Goal: Find specific page/section: Find specific page/section

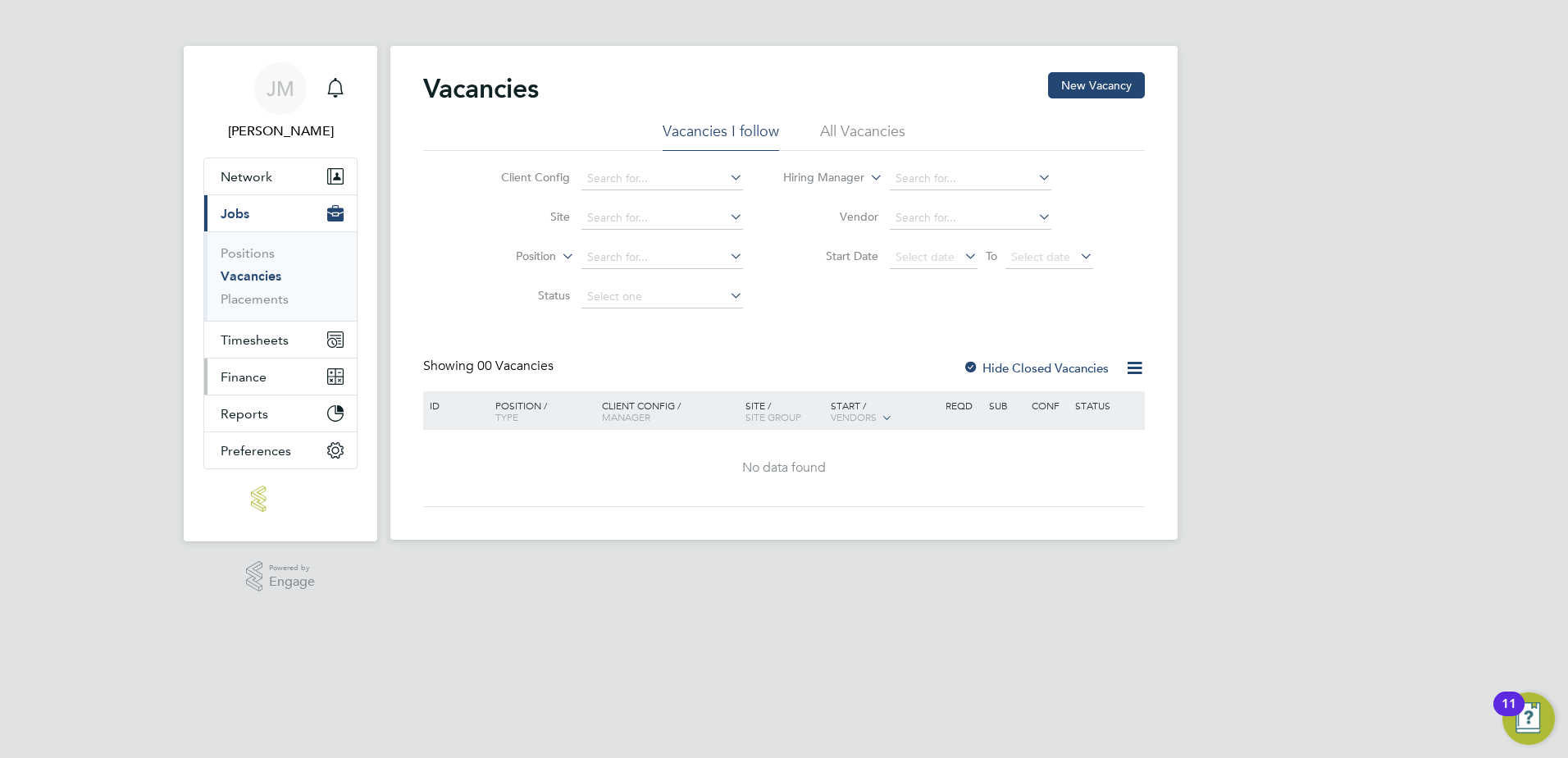
click at [250, 376] on span "Finance" at bounding box center [244, 377] width 46 height 16
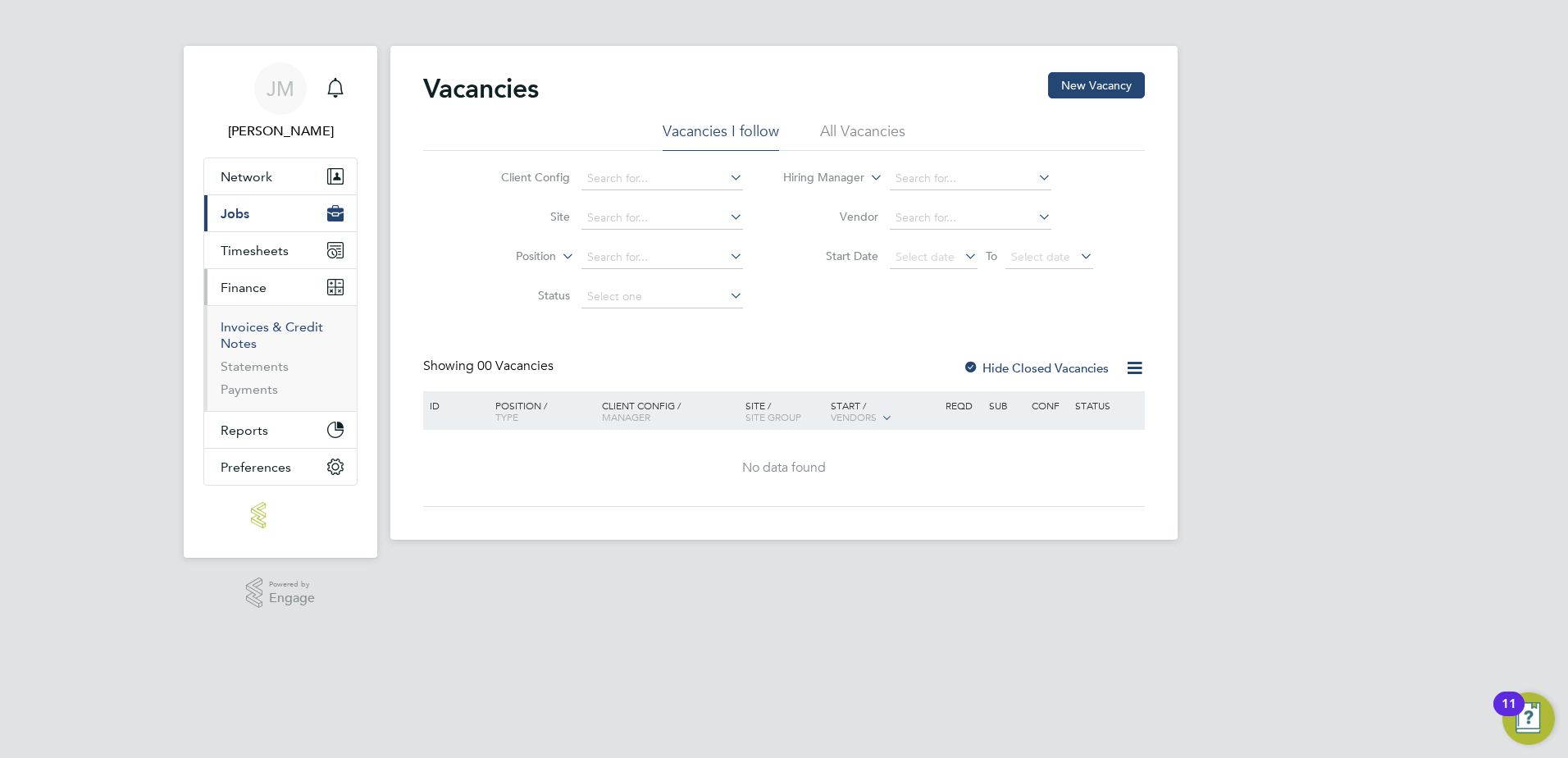
click at [253, 328] on link "Invoices & Credit Notes" at bounding box center [272, 335] width 102 height 32
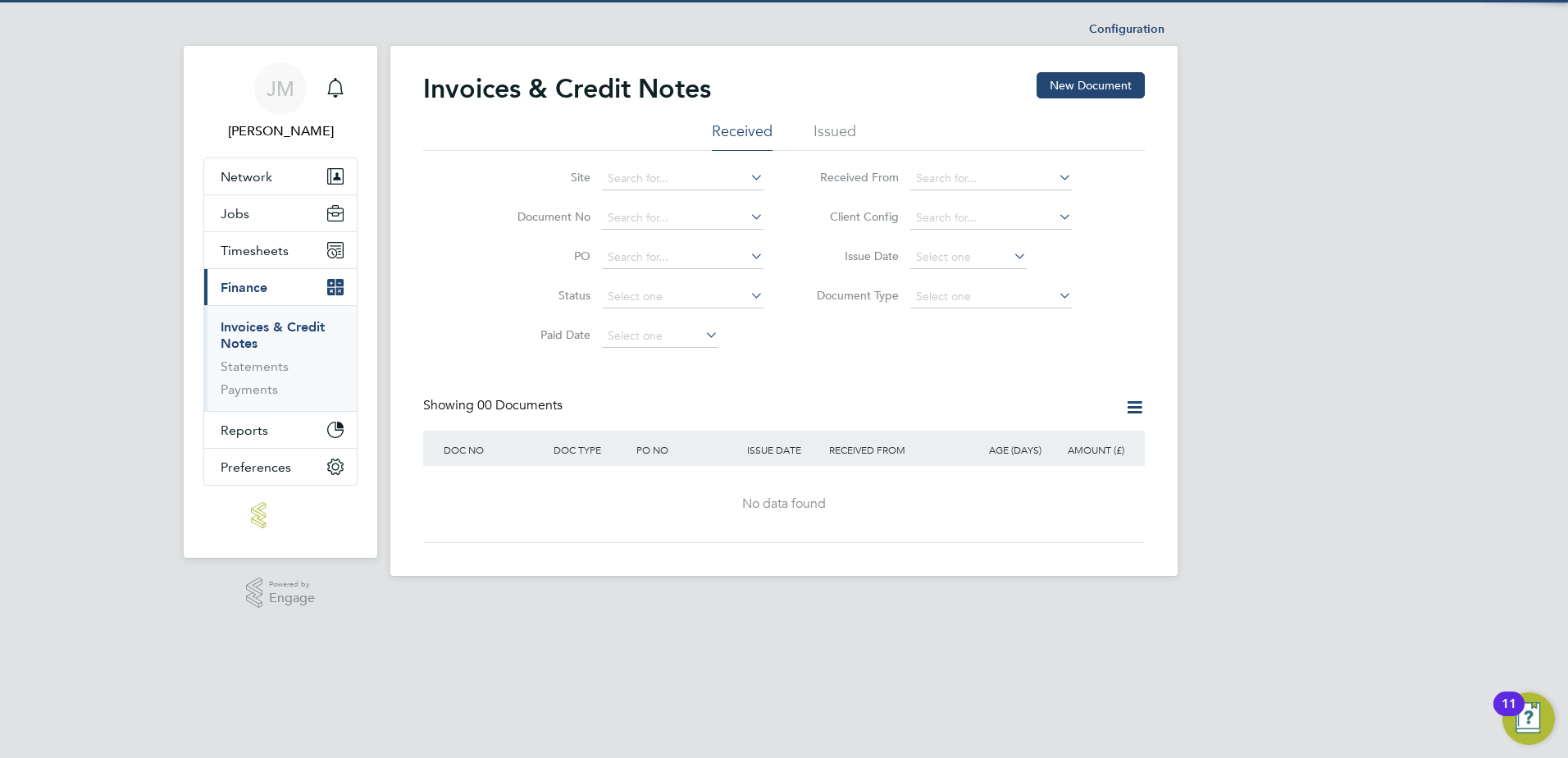
click at [837, 123] on li "Issued" at bounding box center [835, 136] width 43 height 29
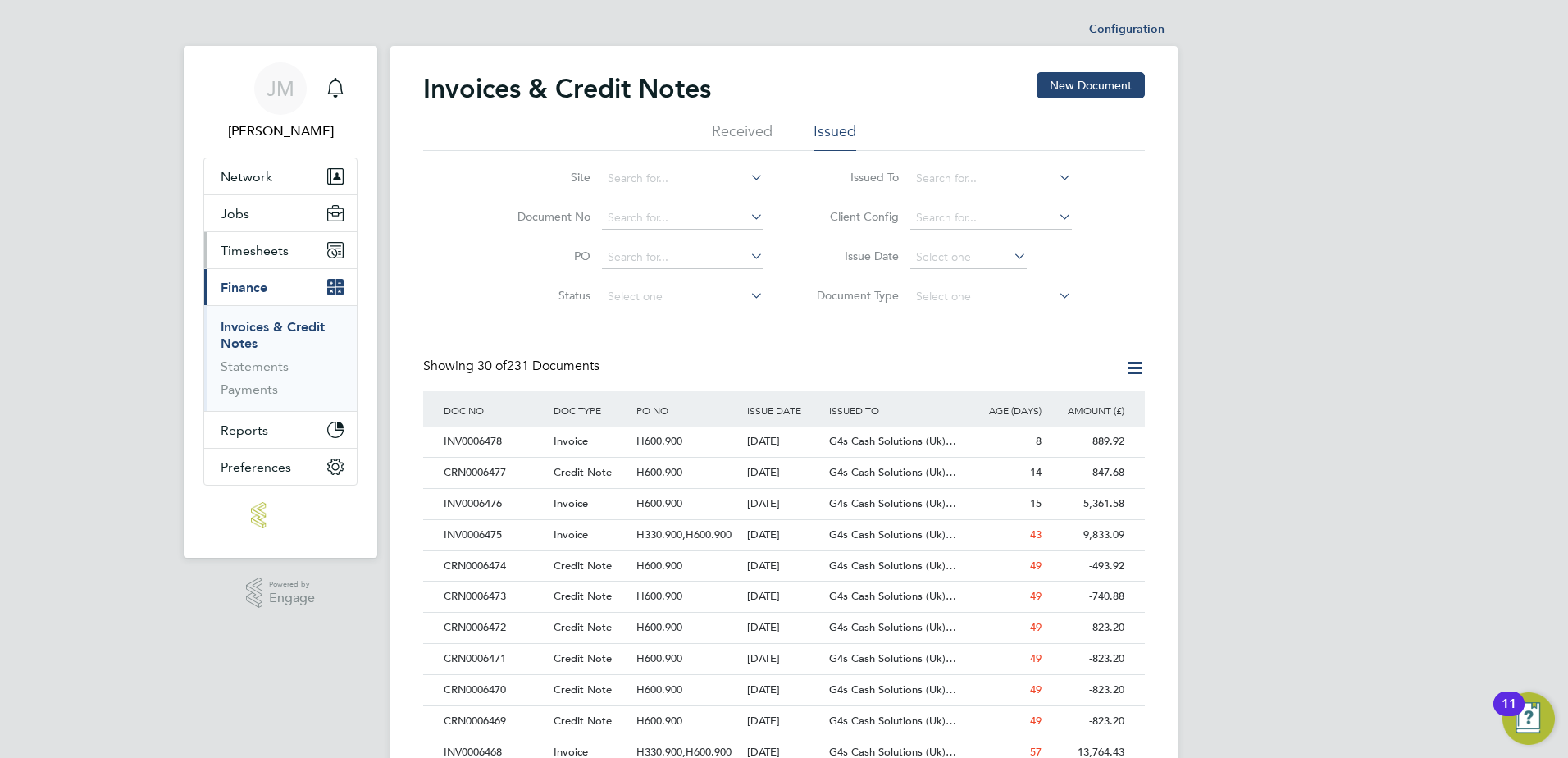
click at [244, 250] on span "Timesheets" at bounding box center [254, 250] width 68 height 16
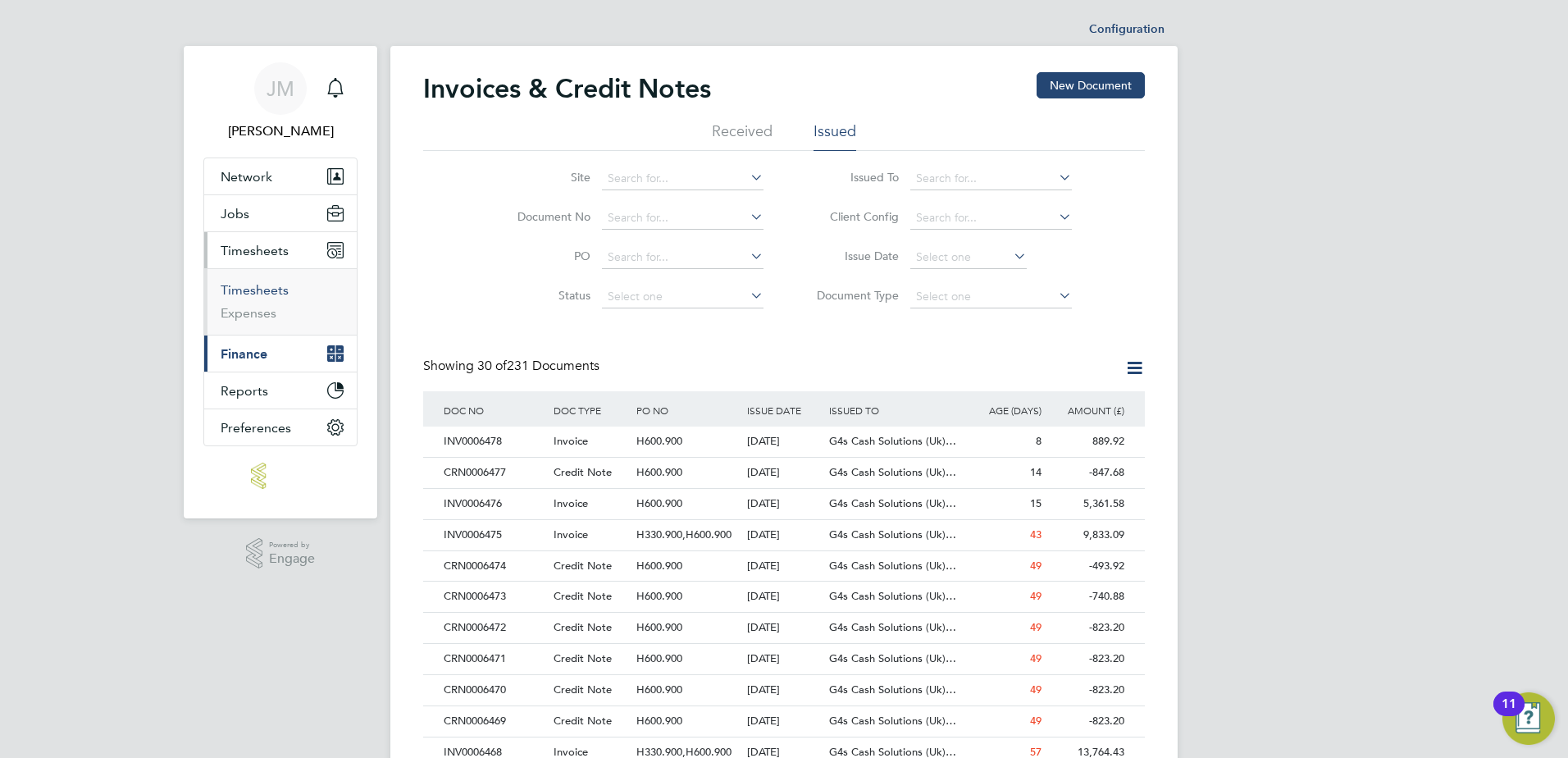
click at [260, 285] on link "Timesheets" at bounding box center [254, 290] width 68 height 16
